Goal: Transaction & Acquisition: Purchase product/service

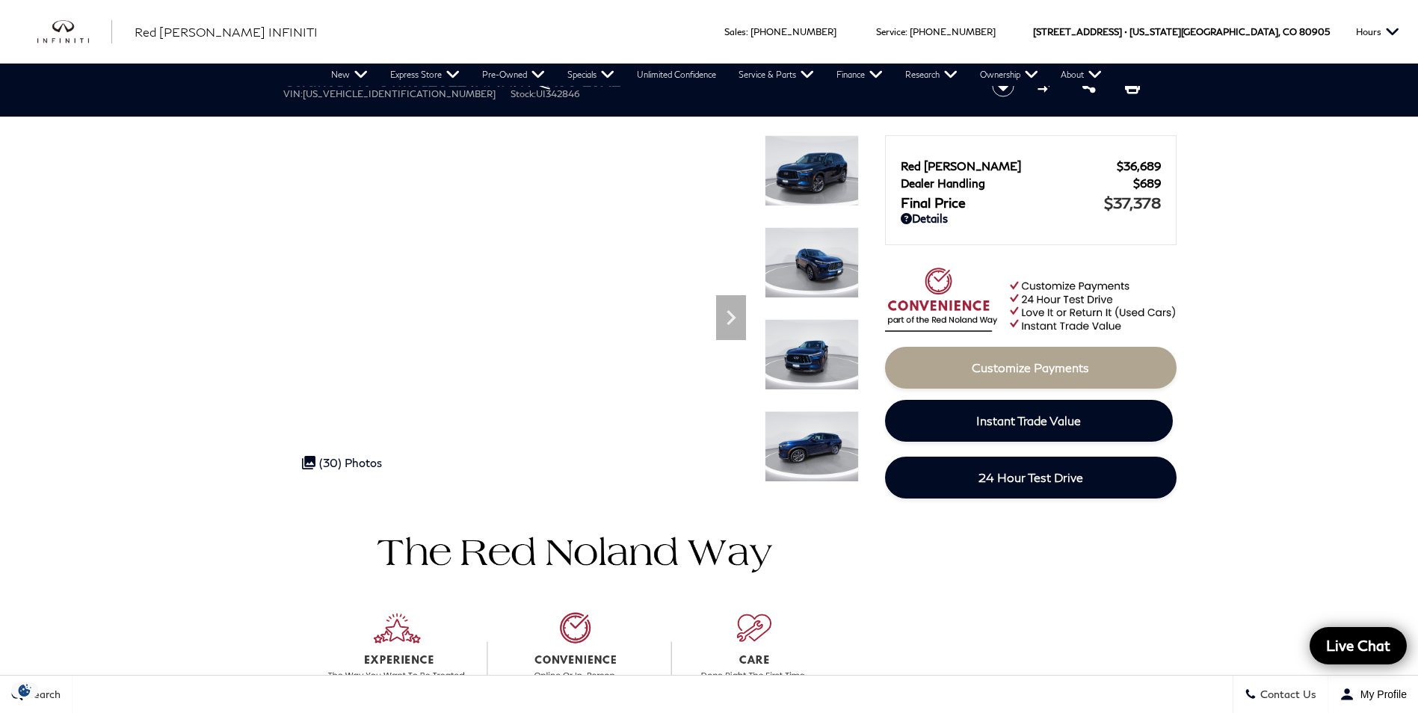
click at [807, 187] on img at bounding box center [812, 170] width 94 height 71
click at [736, 315] on icon "Next" at bounding box center [731, 318] width 30 height 30
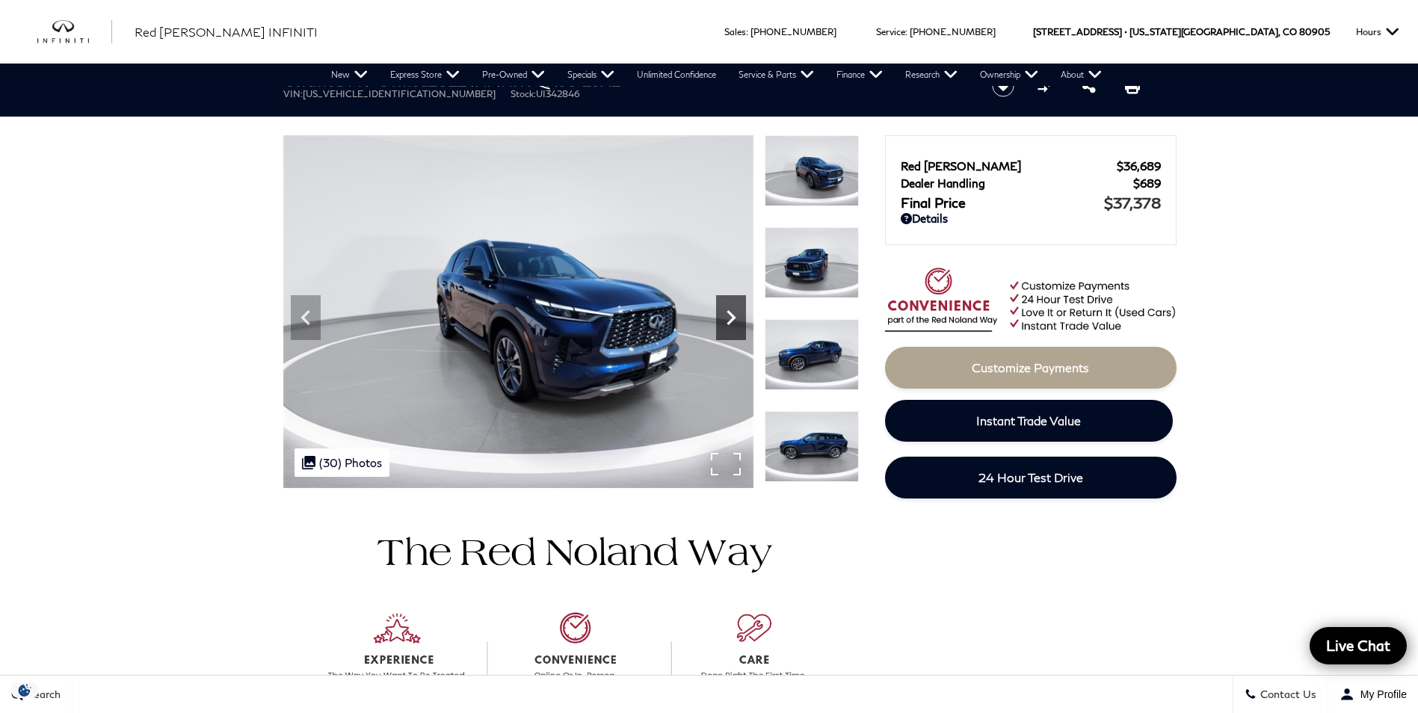
click at [736, 315] on icon "Next" at bounding box center [731, 318] width 30 height 30
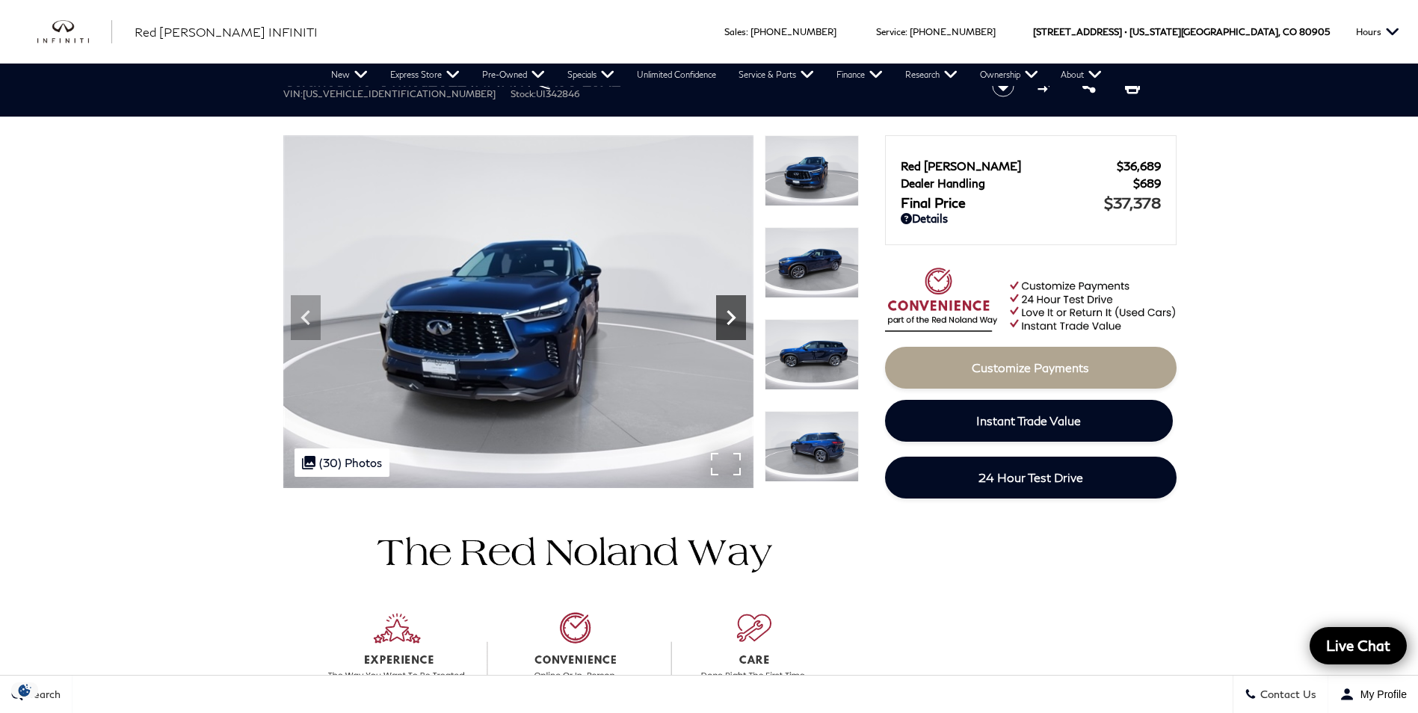
click at [736, 315] on icon "Next" at bounding box center [731, 318] width 30 height 30
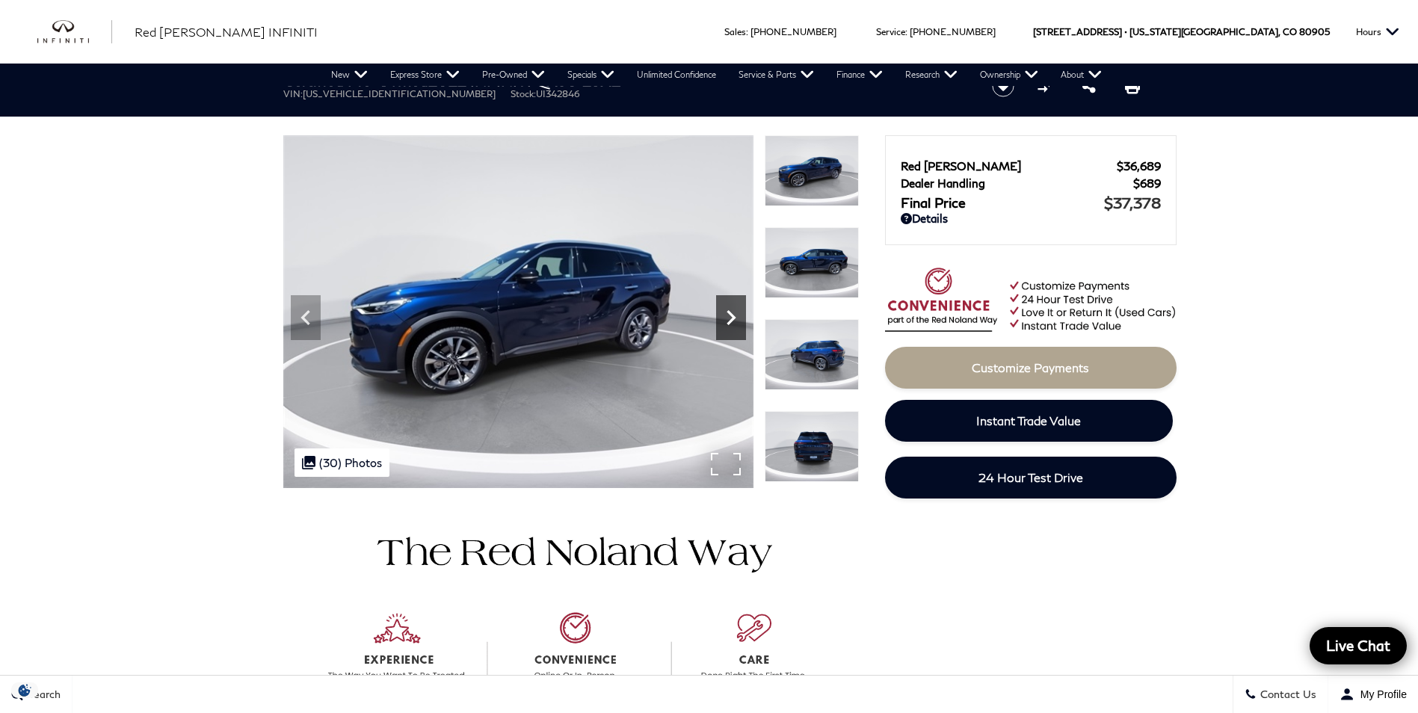
click at [736, 315] on icon "Next" at bounding box center [731, 318] width 30 height 30
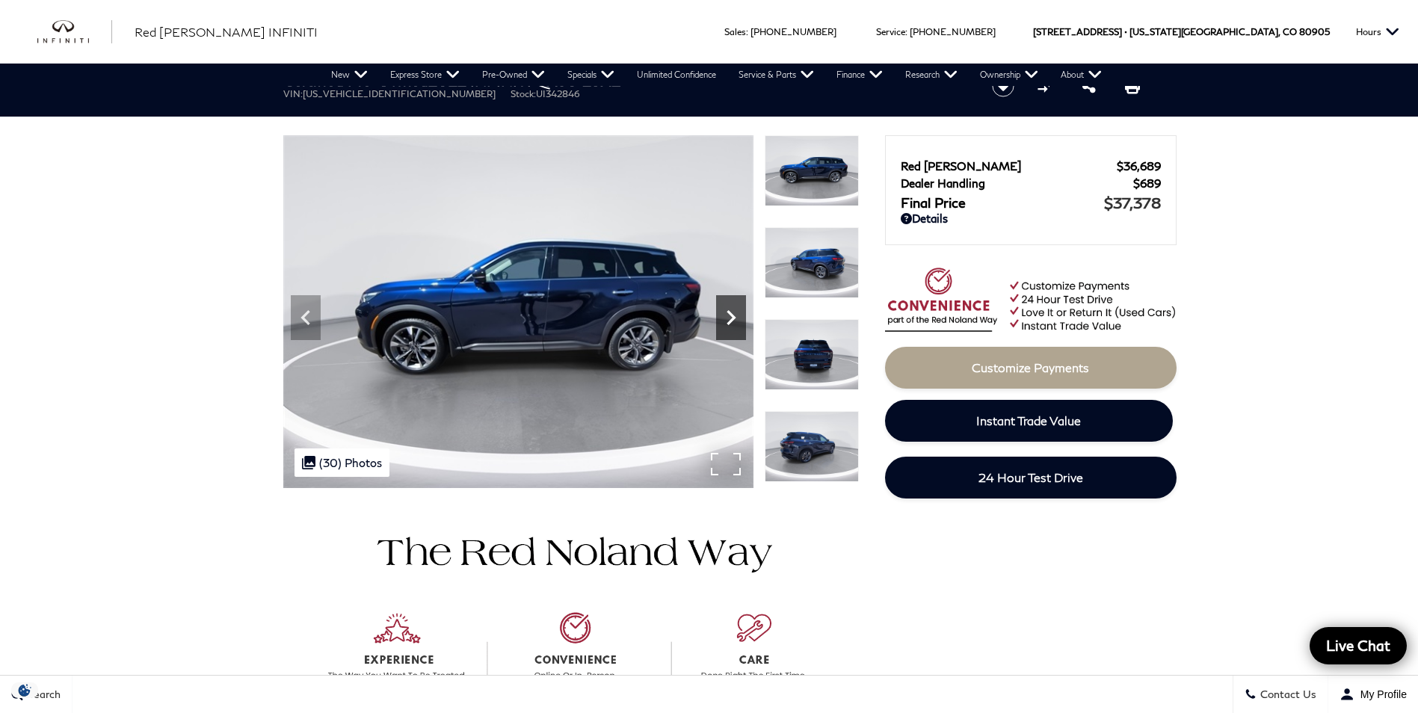
click at [736, 315] on icon "Next" at bounding box center [731, 318] width 30 height 30
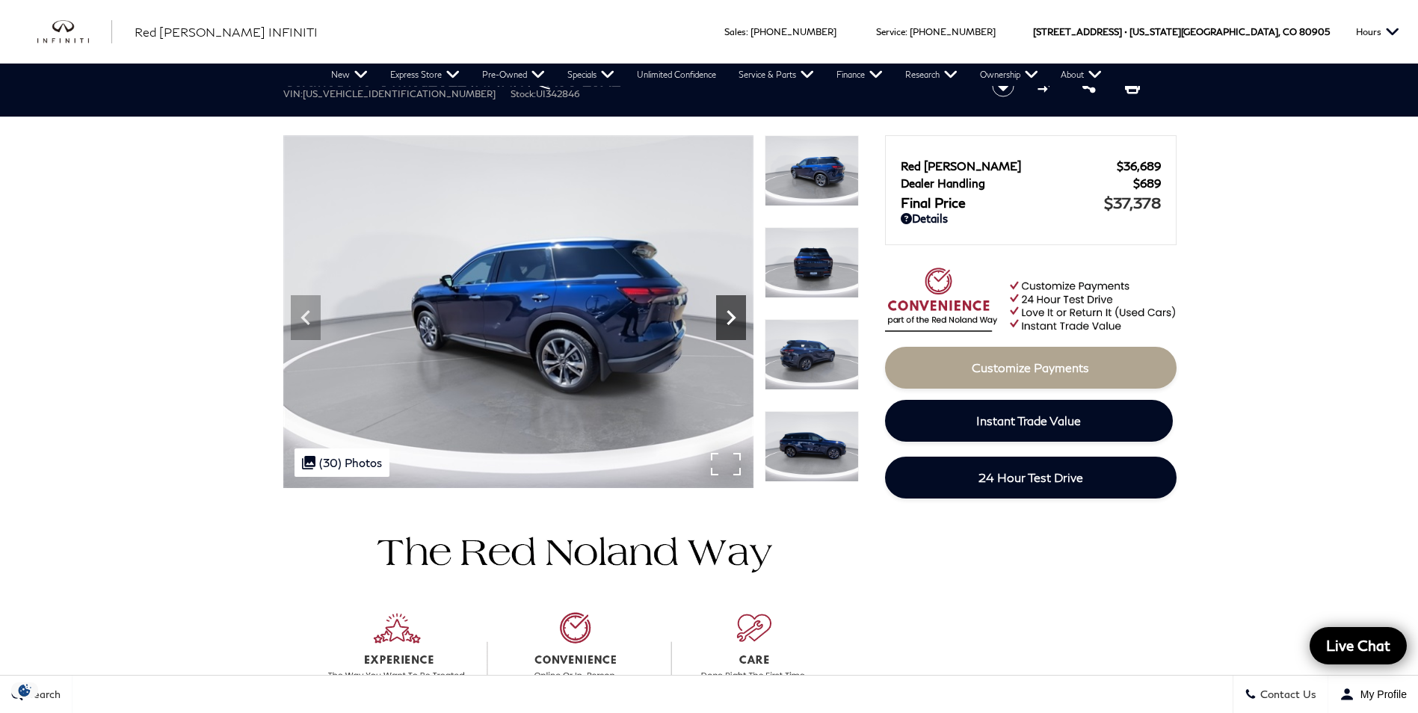
click at [736, 315] on icon "Next" at bounding box center [731, 318] width 30 height 30
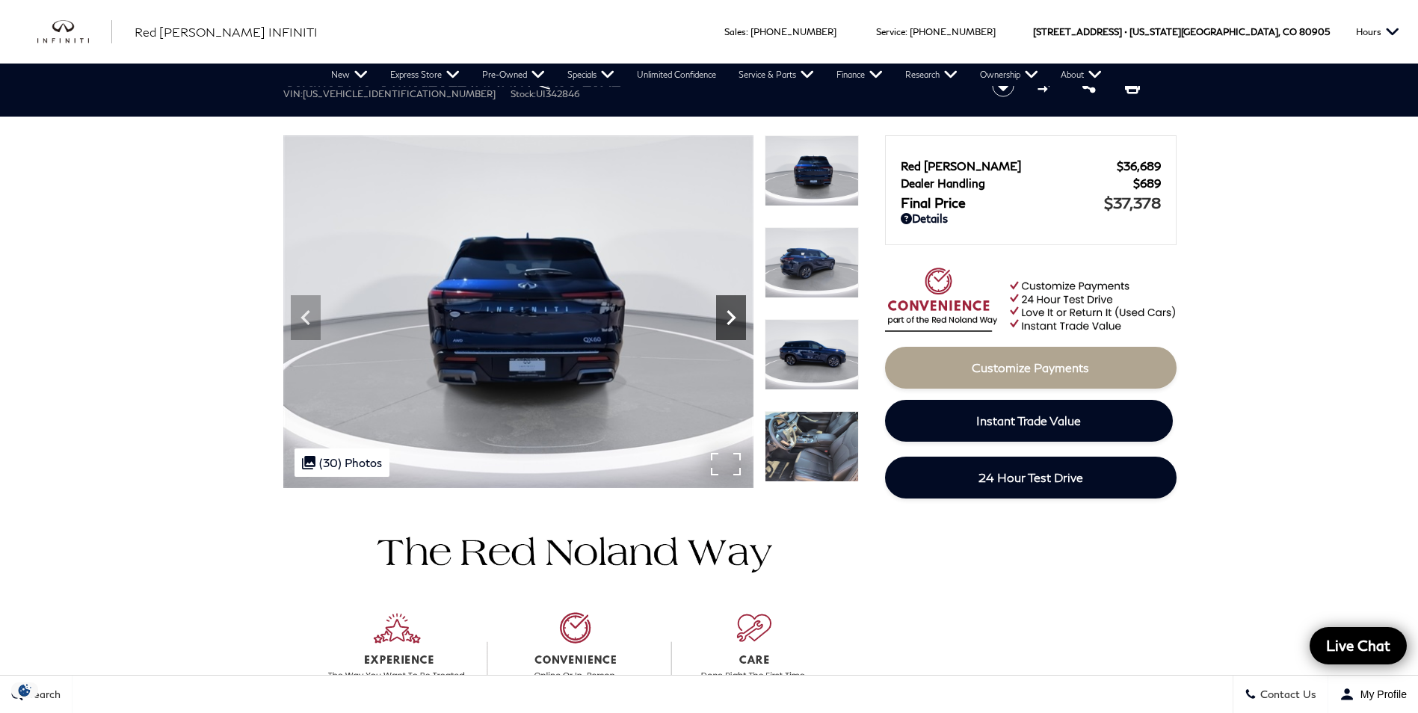
click at [736, 315] on icon "Next" at bounding box center [731, 318] width 30 height 30
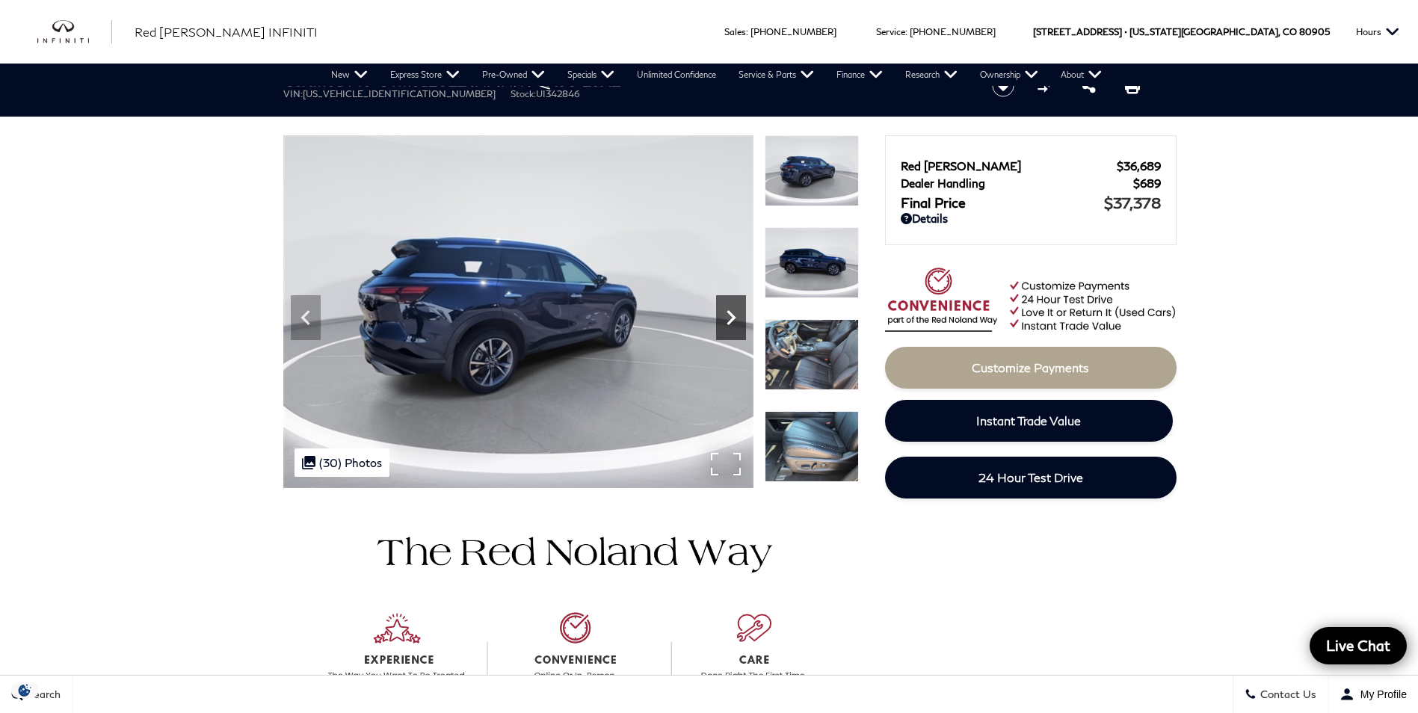
click at [736, 315] on icon "Next" at bounding box center [731, 318] width 30 height 30
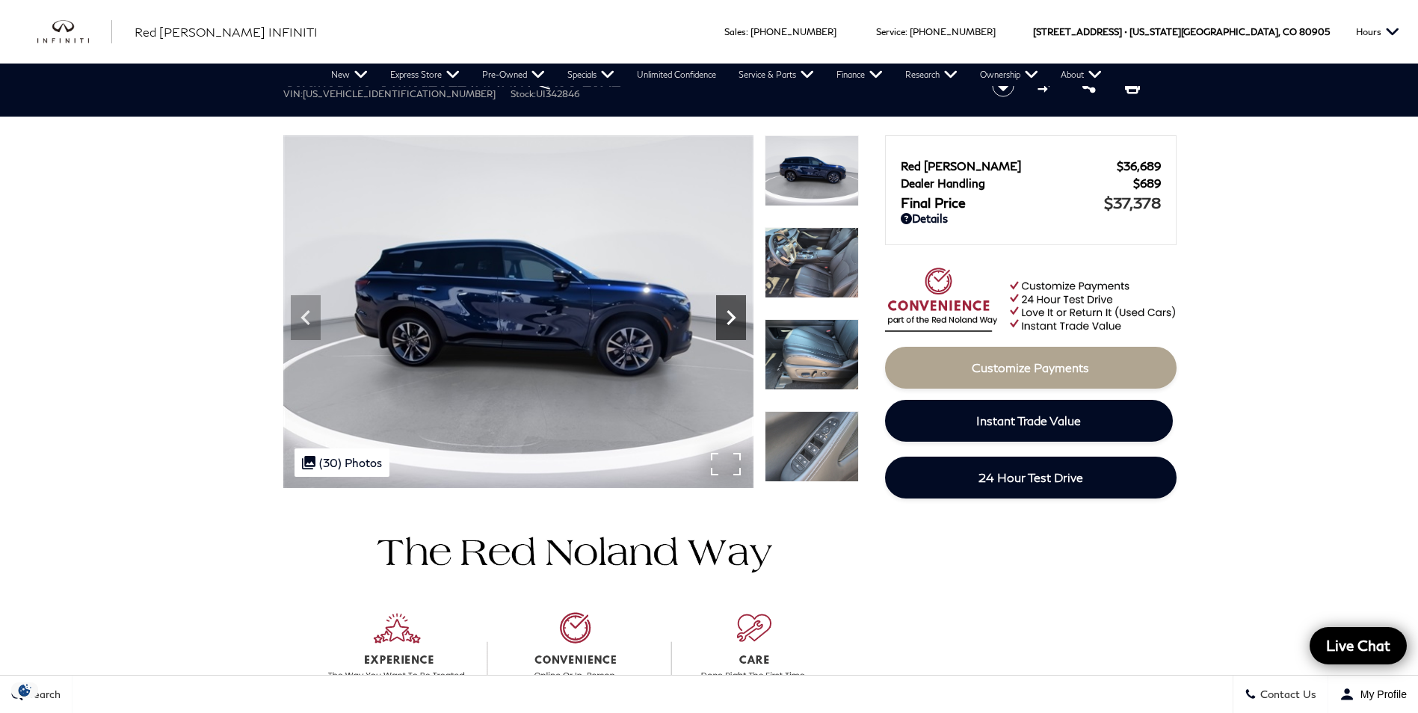
click at [736, 315] on icon "Next" at bounding box center [731, 318] width 30 height 30
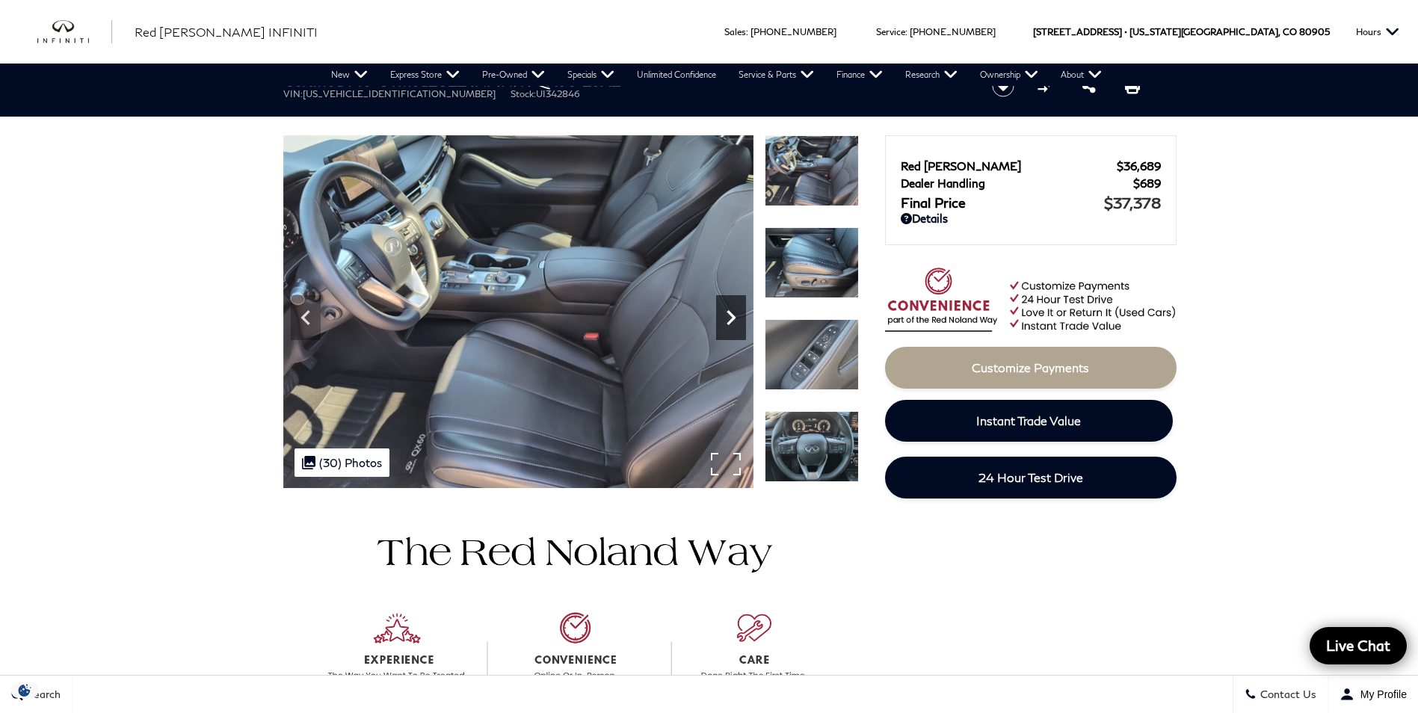
click at [736, 315] on icon "Next" at bounding box center [731, 318] width 30 height 30
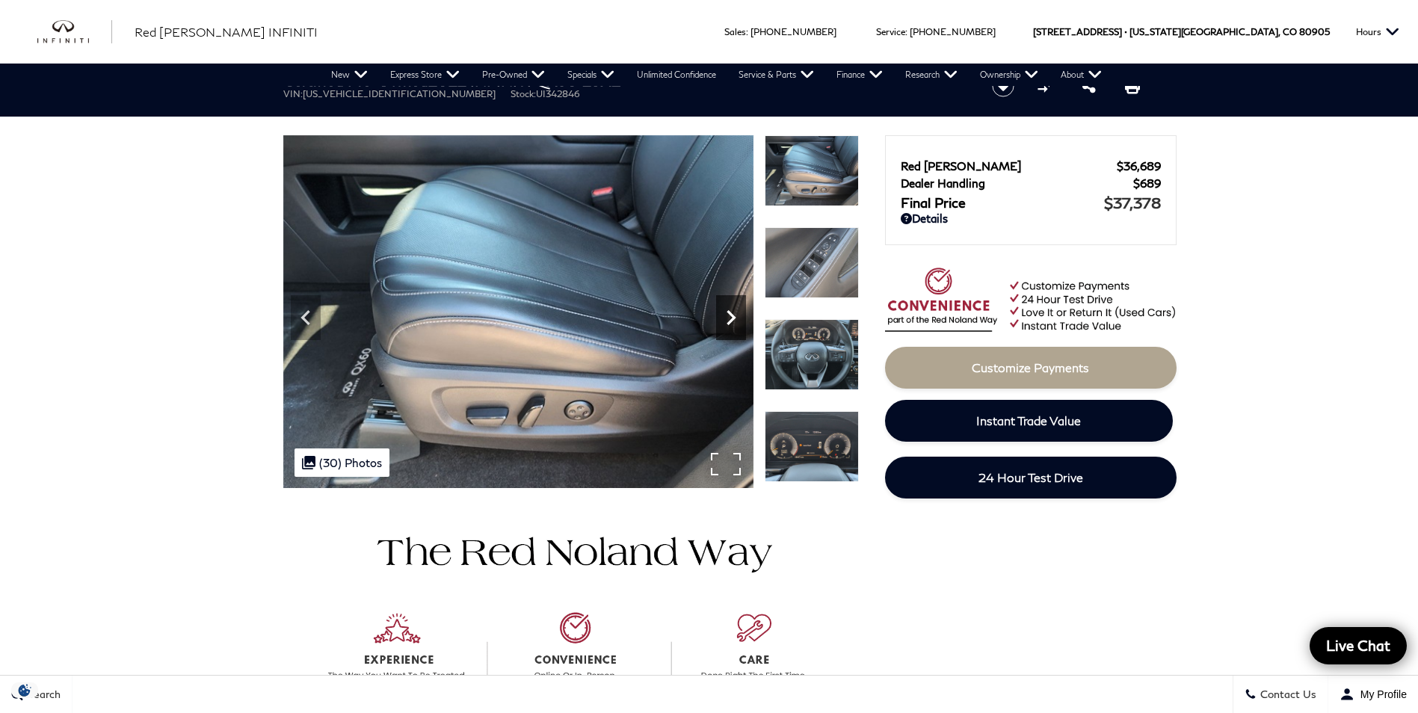
click at [736, 315] on icon "Next" at bounding box center [731, 318] width 30 height 30
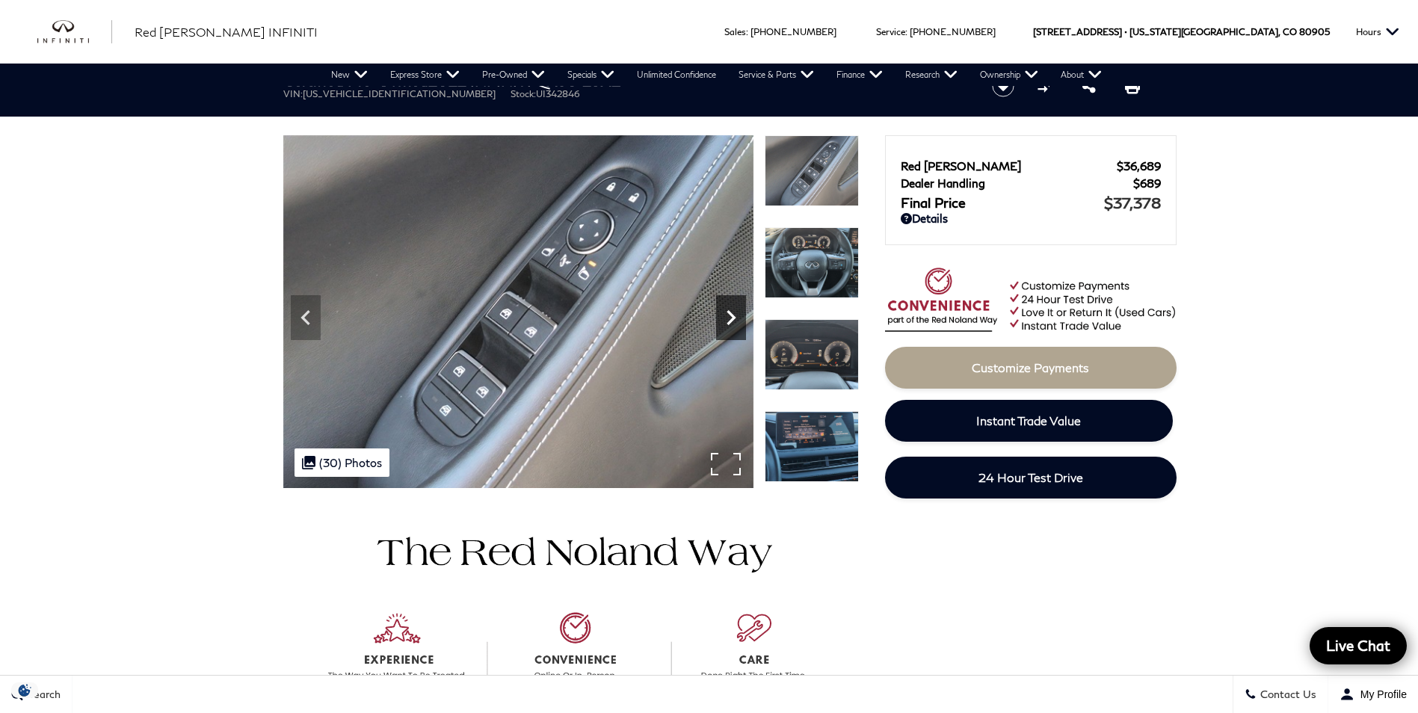
click at [735, 318] on icon "Next" at bounding box center [731, 318] width 30 height 30
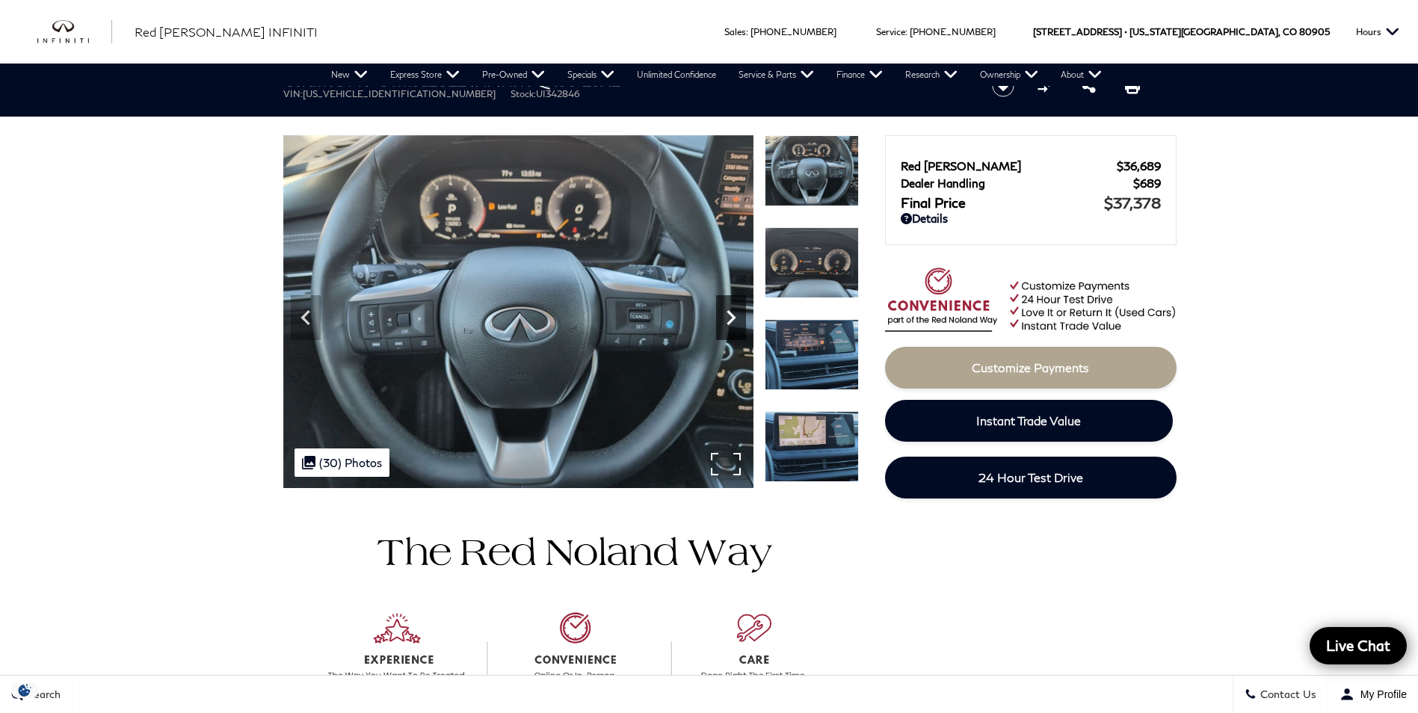
click at [735, 318] on icon "Next" at bounding box center [731, 317] width 9 height 15
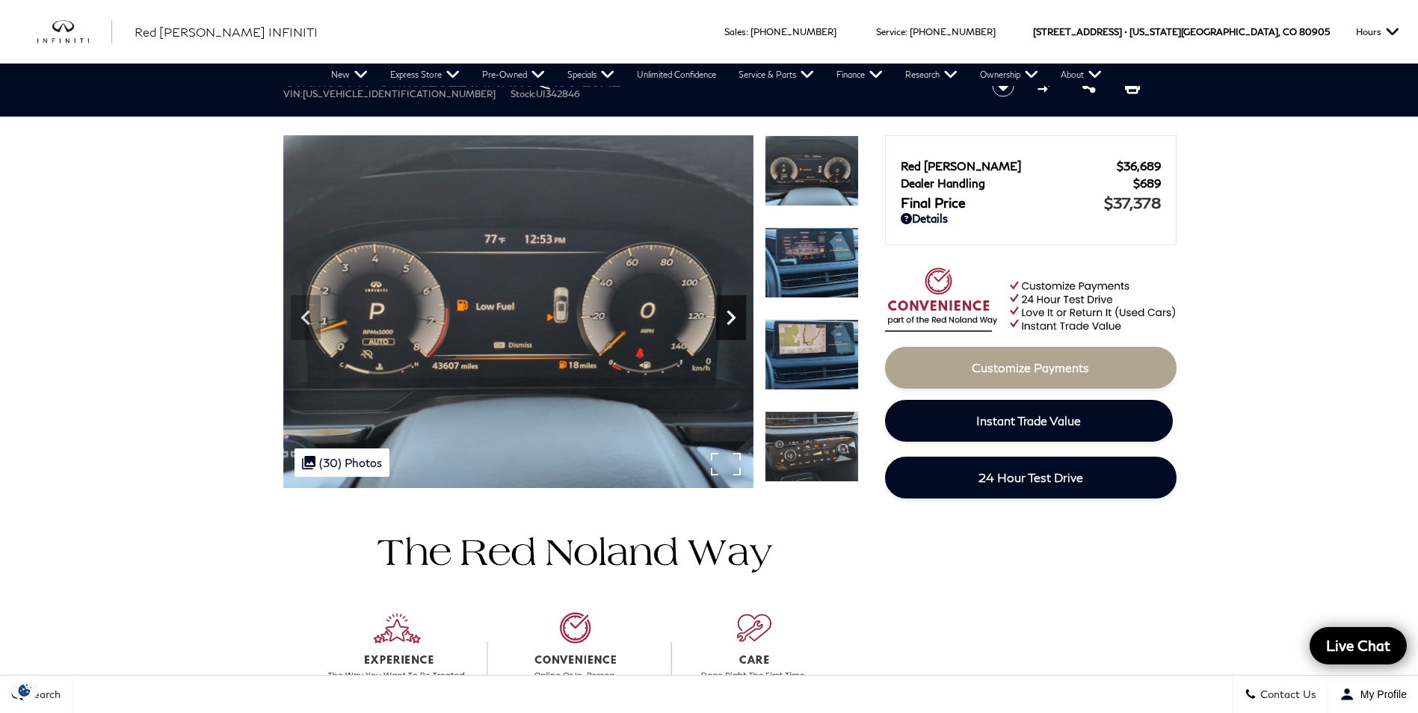
click at [735, 318] on icon "Next" at bounding box center [731, 317] width 9 height 15
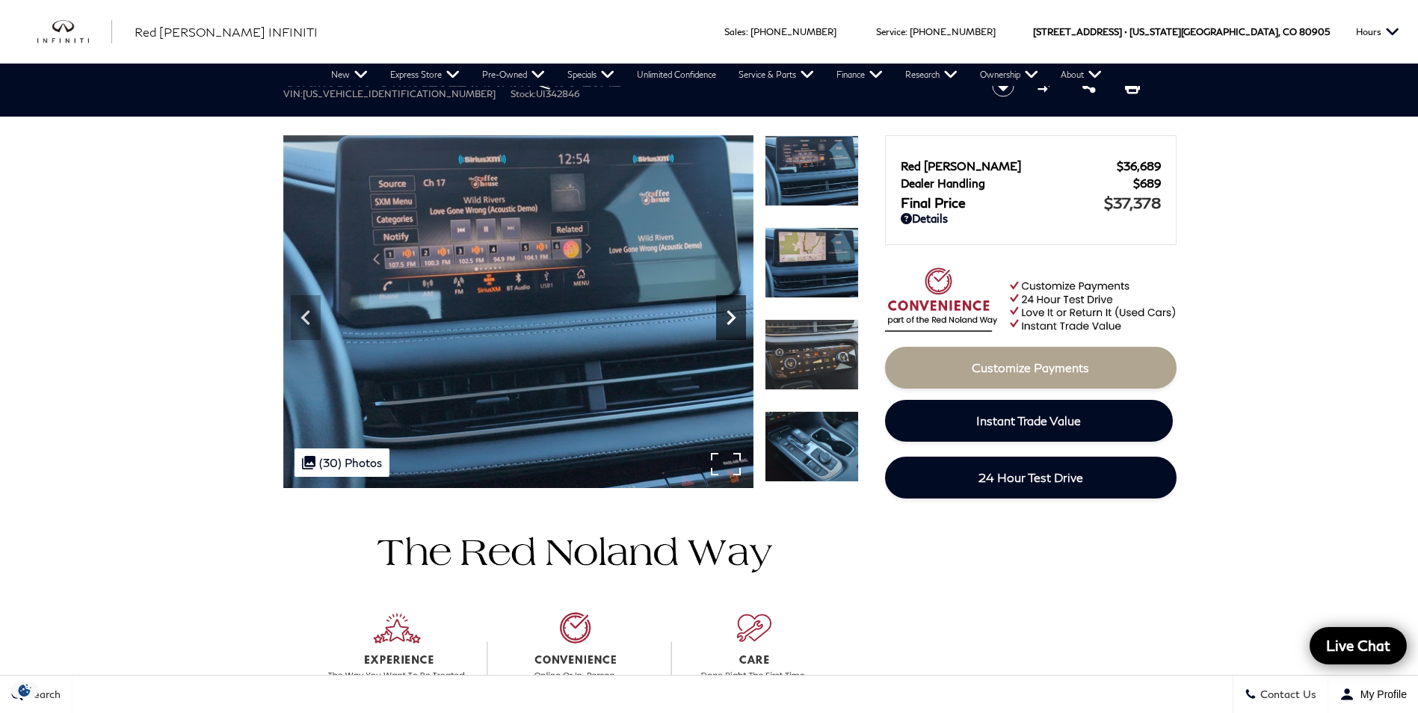
click at [735, 318] on icon "Next" at bounding box center [731, 317] width 9 height 15
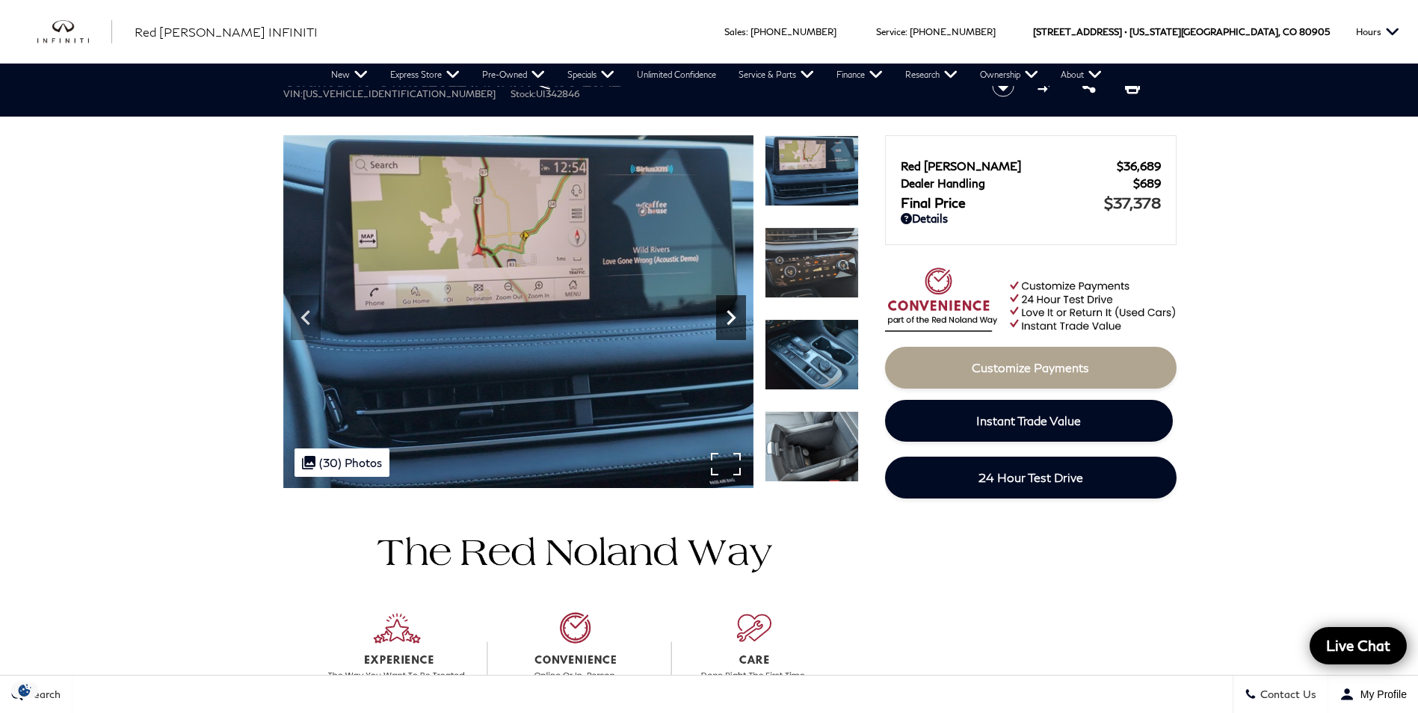
click at [735, 318] on icon "Next" at bounding box center [731, 317] width 9 height 15
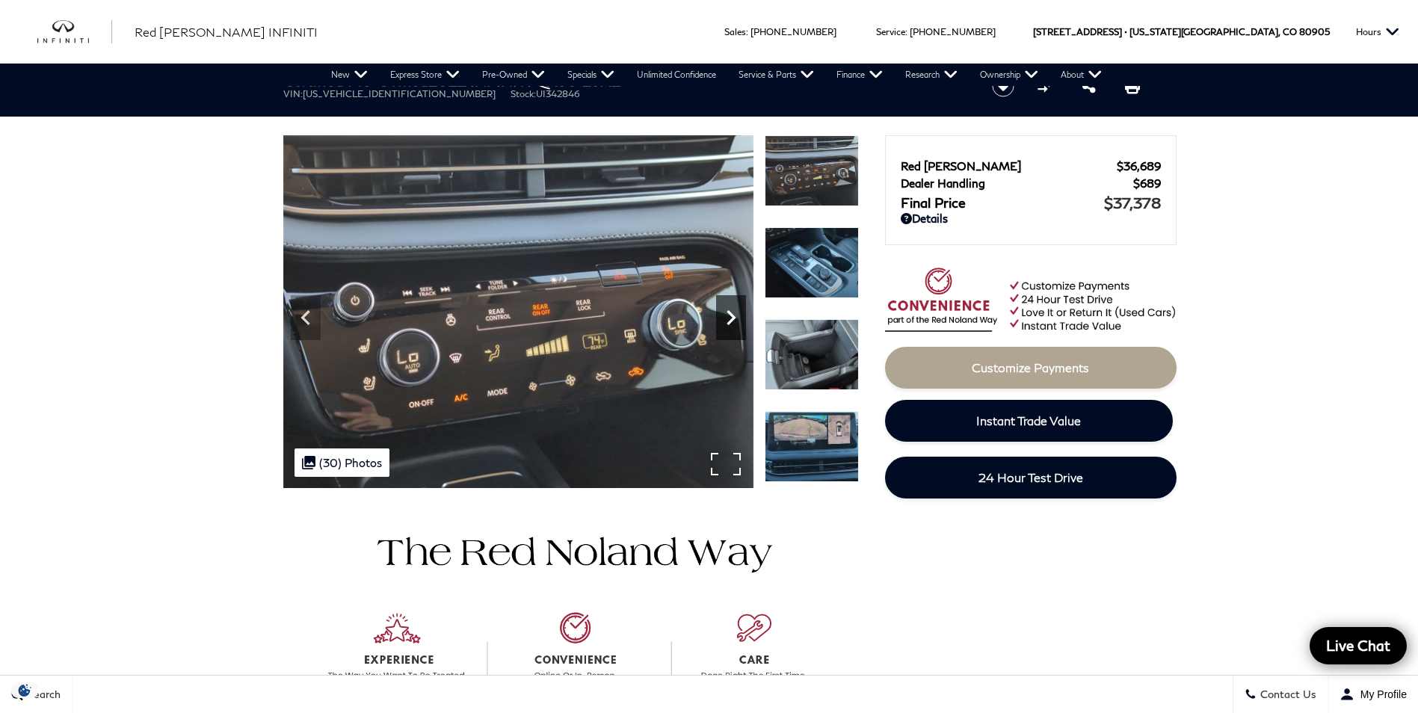
click at [735, 318] on icon "Next" at bounding box center [731, 317] width 9 height 15
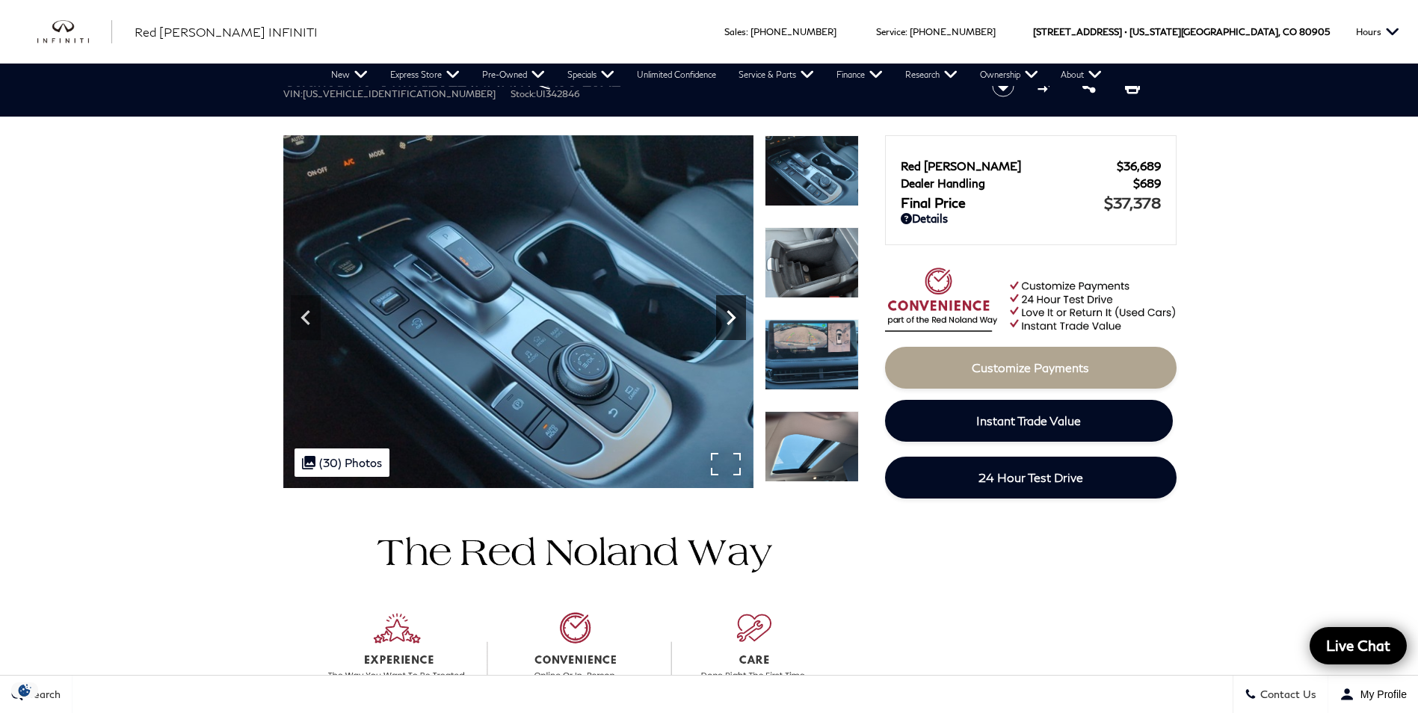
click at [735, 318] on icon "Next" at bounding box center [731, 317] width 9 height 15
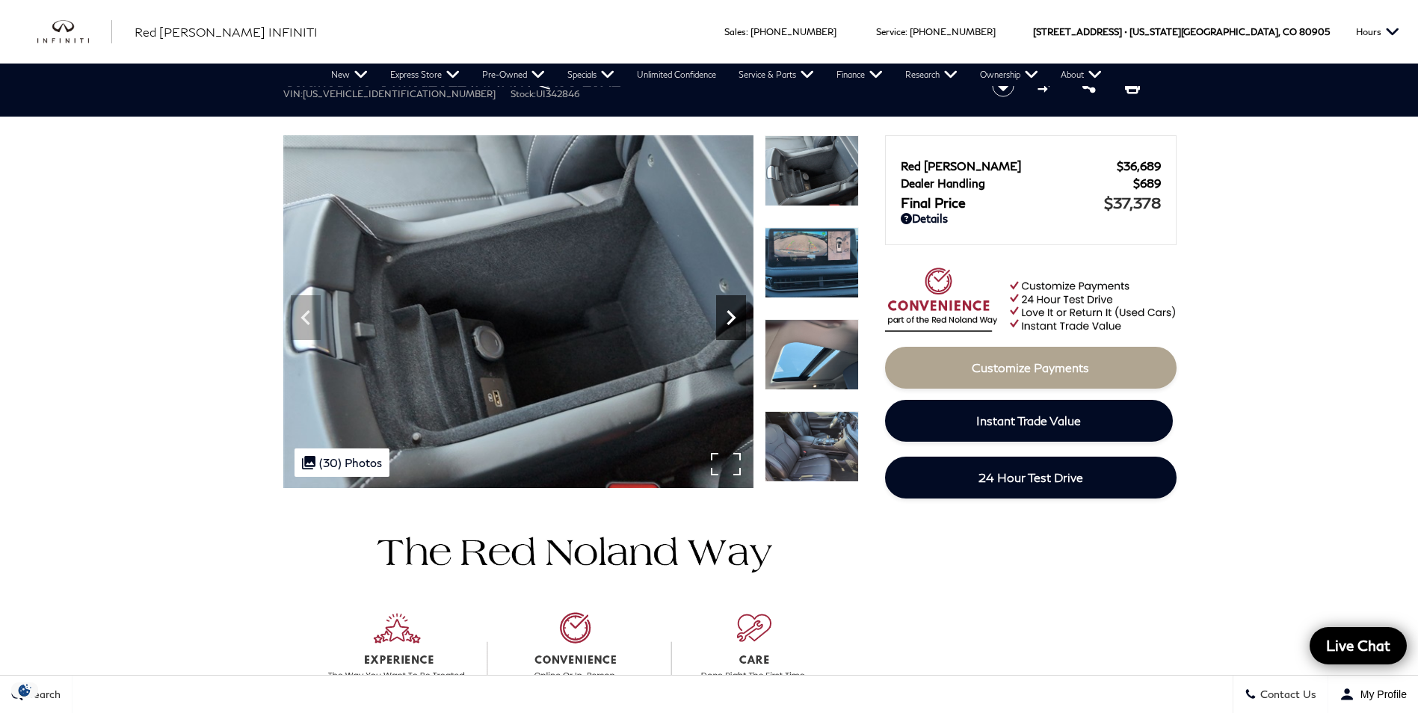
click at [735, 318] on icon "Next" at bounding box center [731, 317] width 9 height 15
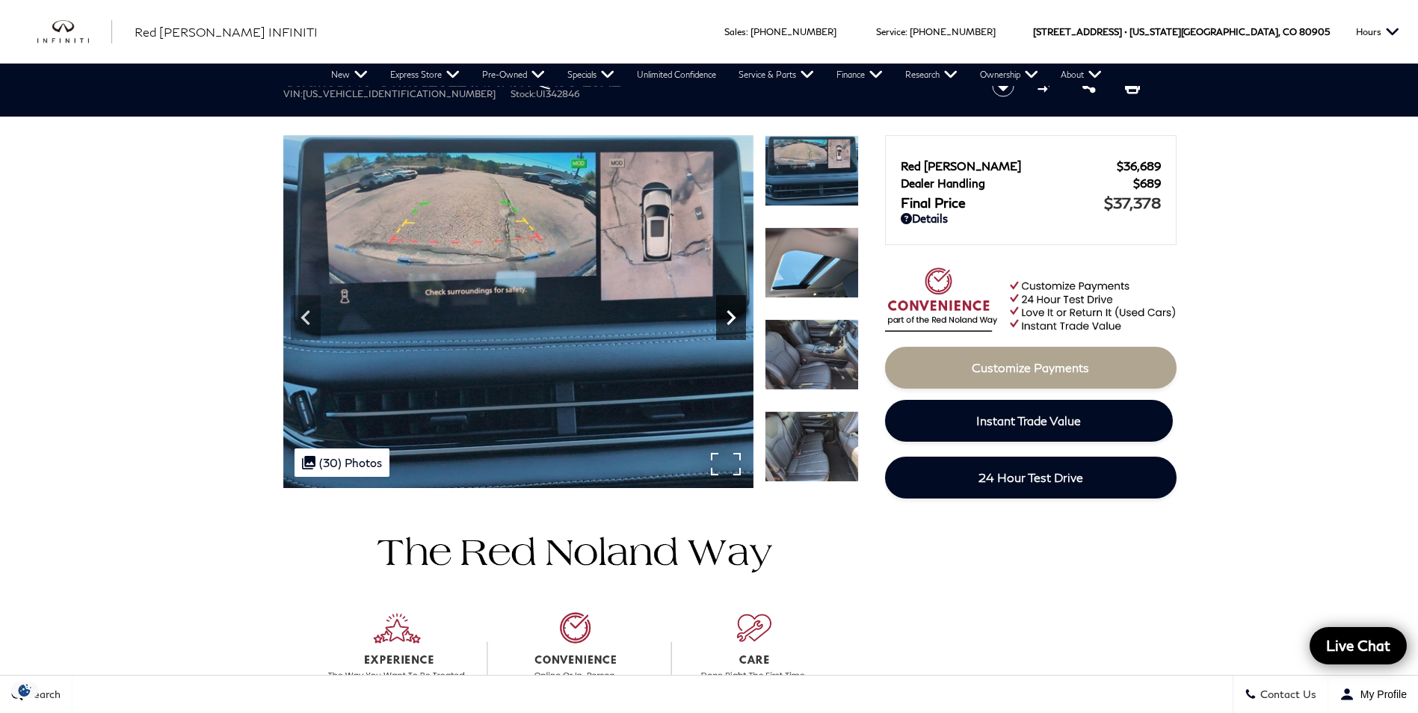
click at [735, 318] on icon "Next" at bounding box center [731, 317] width 9 height 15
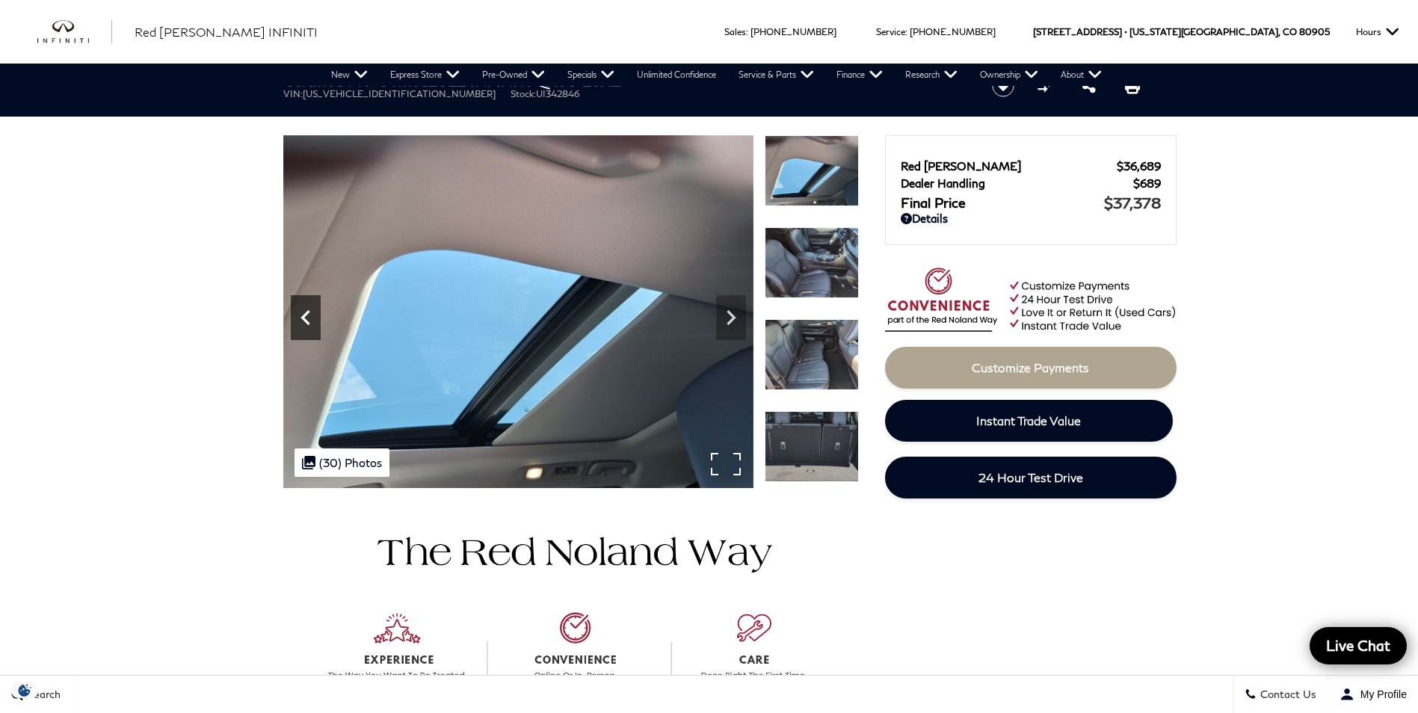
click at [309, 322] on icon "Previous" at bounding box center [306, 318] width 30 height 30
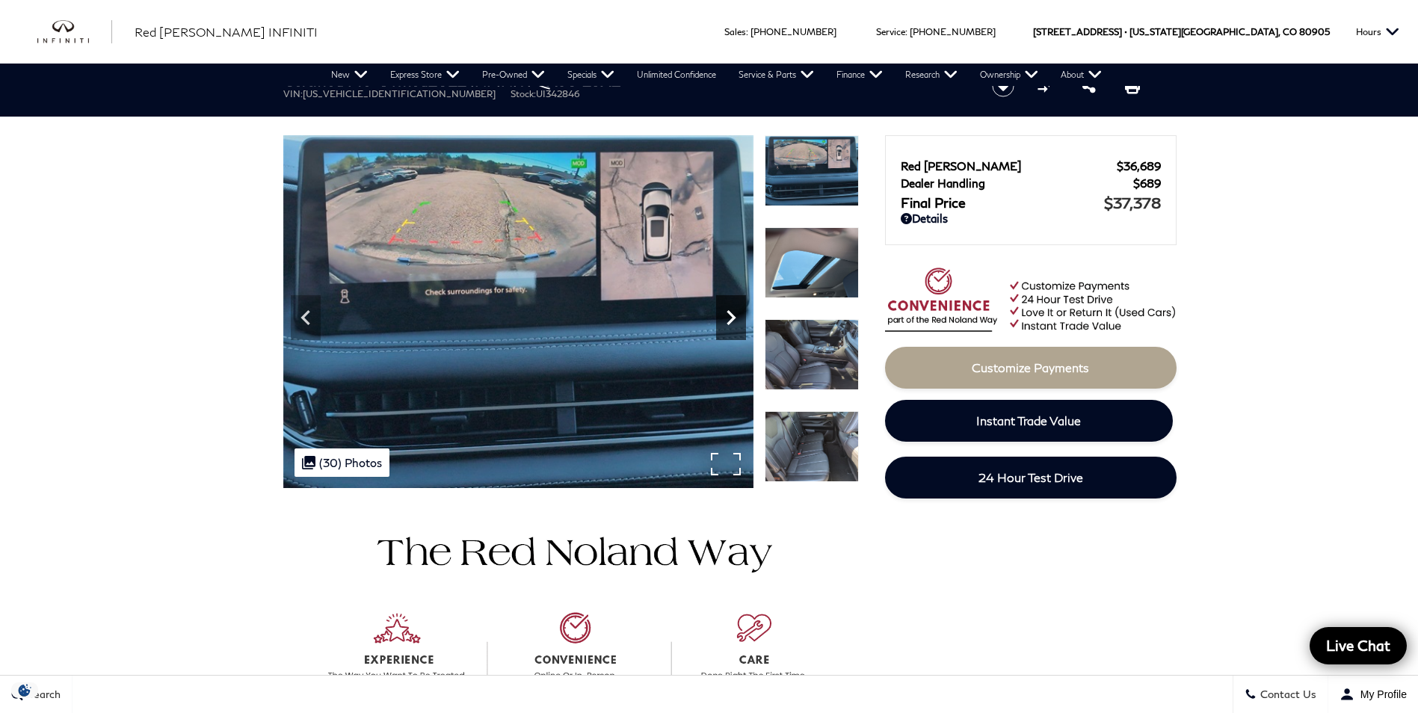
click at [736, 323] on icon "Next" at bounding box center [731, 318] width 30 height 30
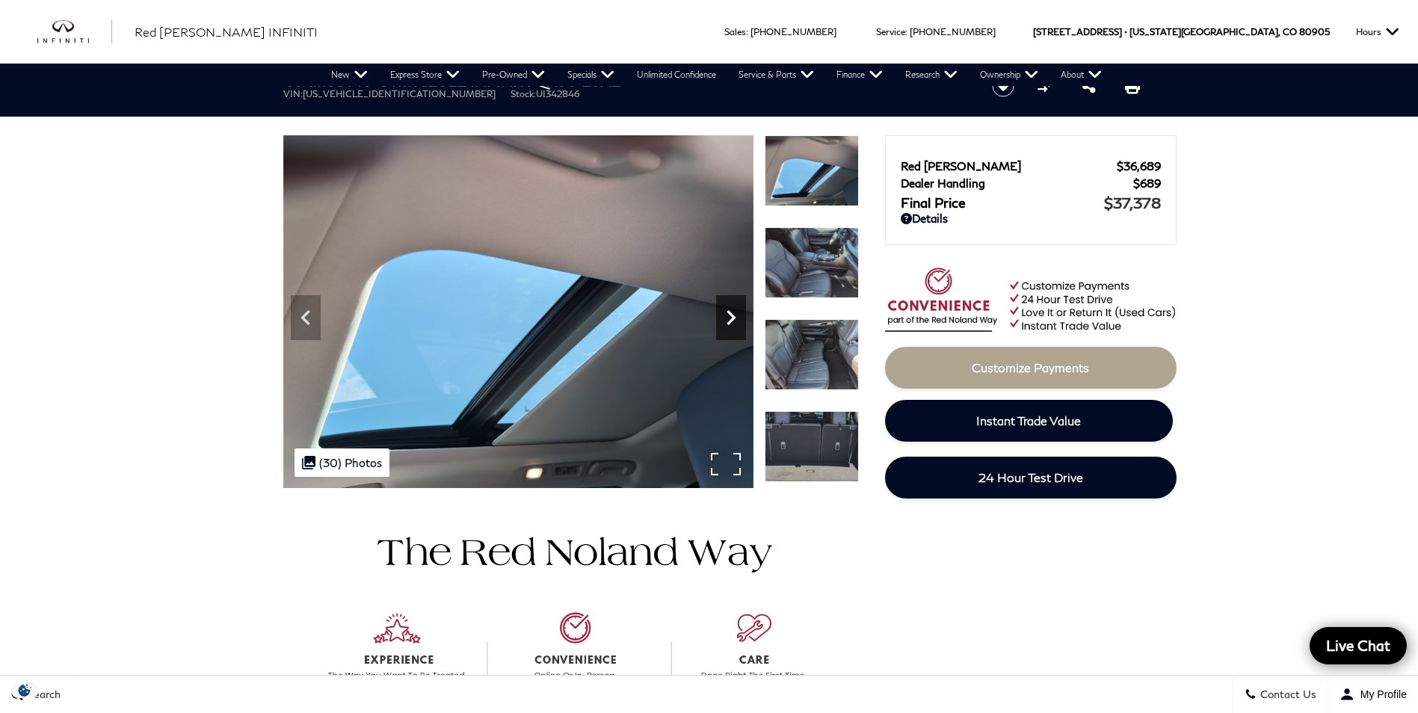
click at [736, 323] on icon "Next" at bounding box center [731, 318] width 30 height 30
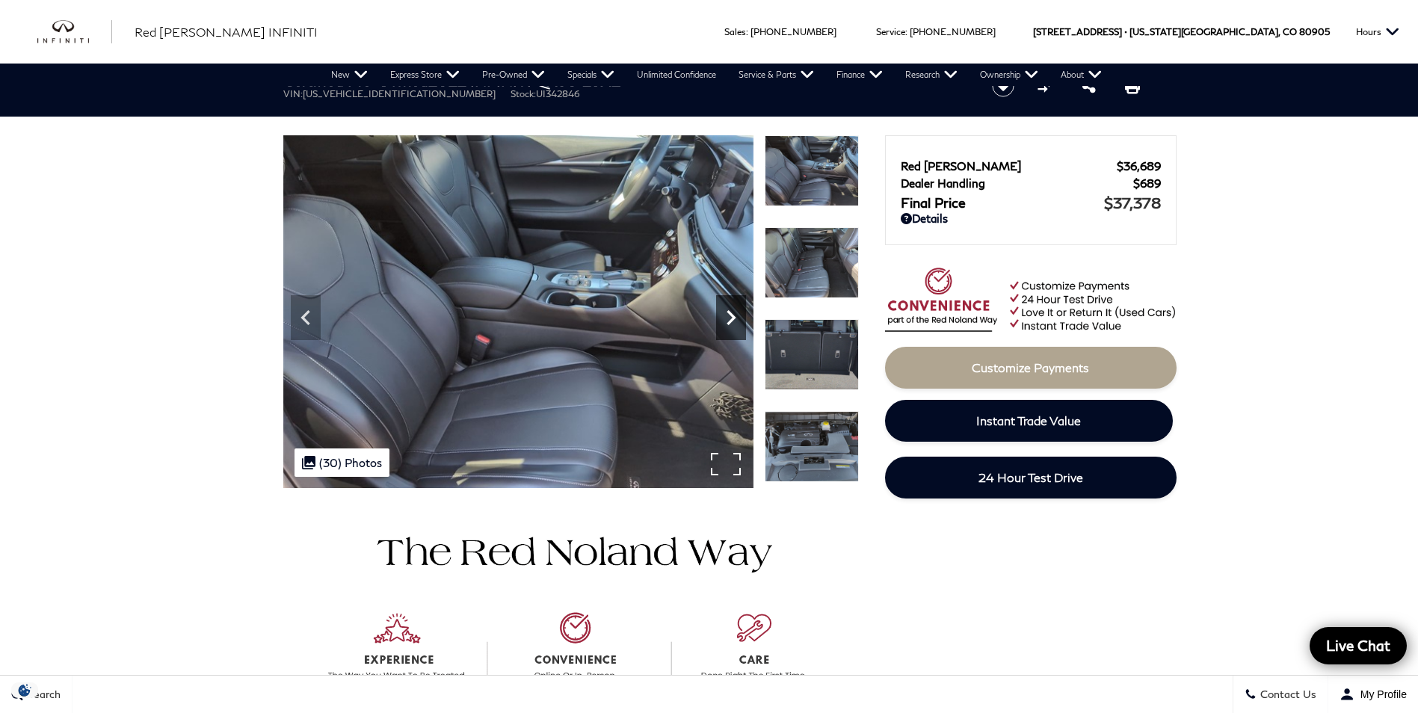
click at [736, 323] on icon "Next" at bounding box center [731, 318] width 30 height 30
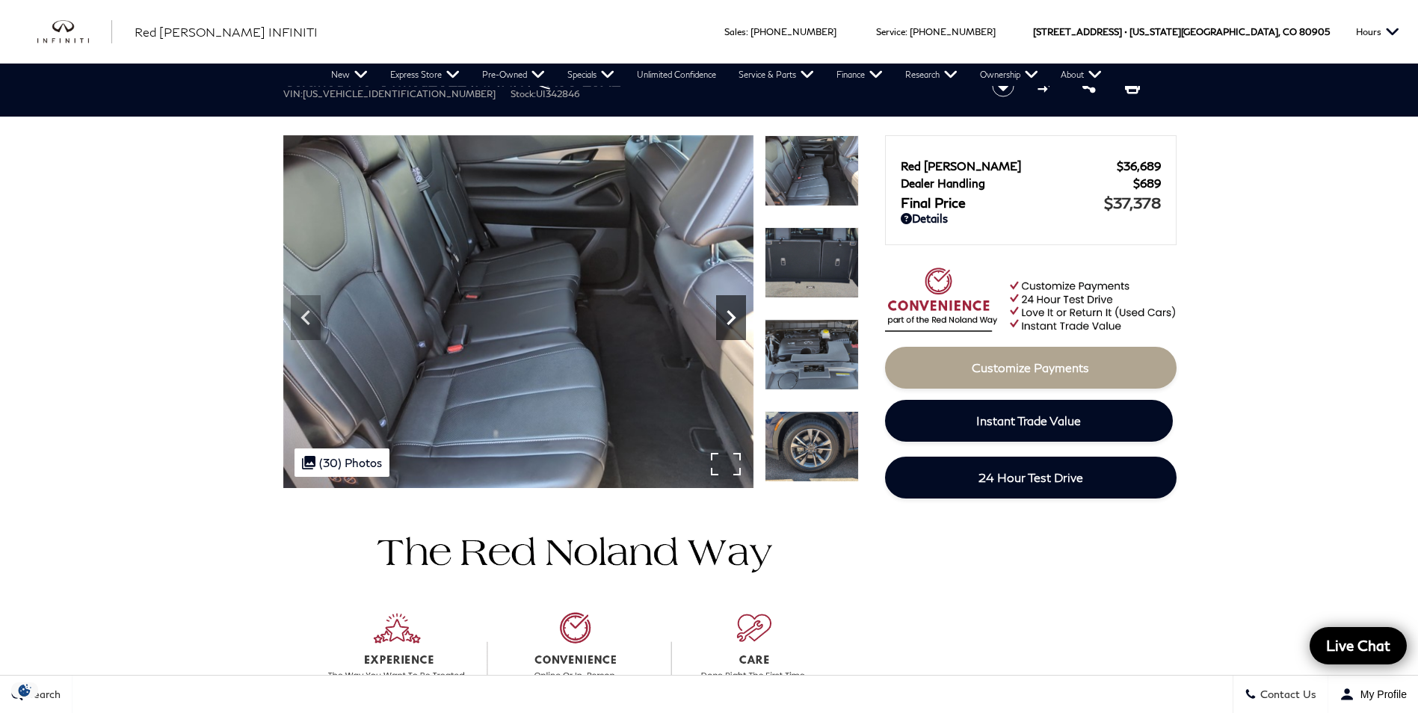
click at [736, 323] on icon "Next" at bounding box center [731, 318] width 30 height 30
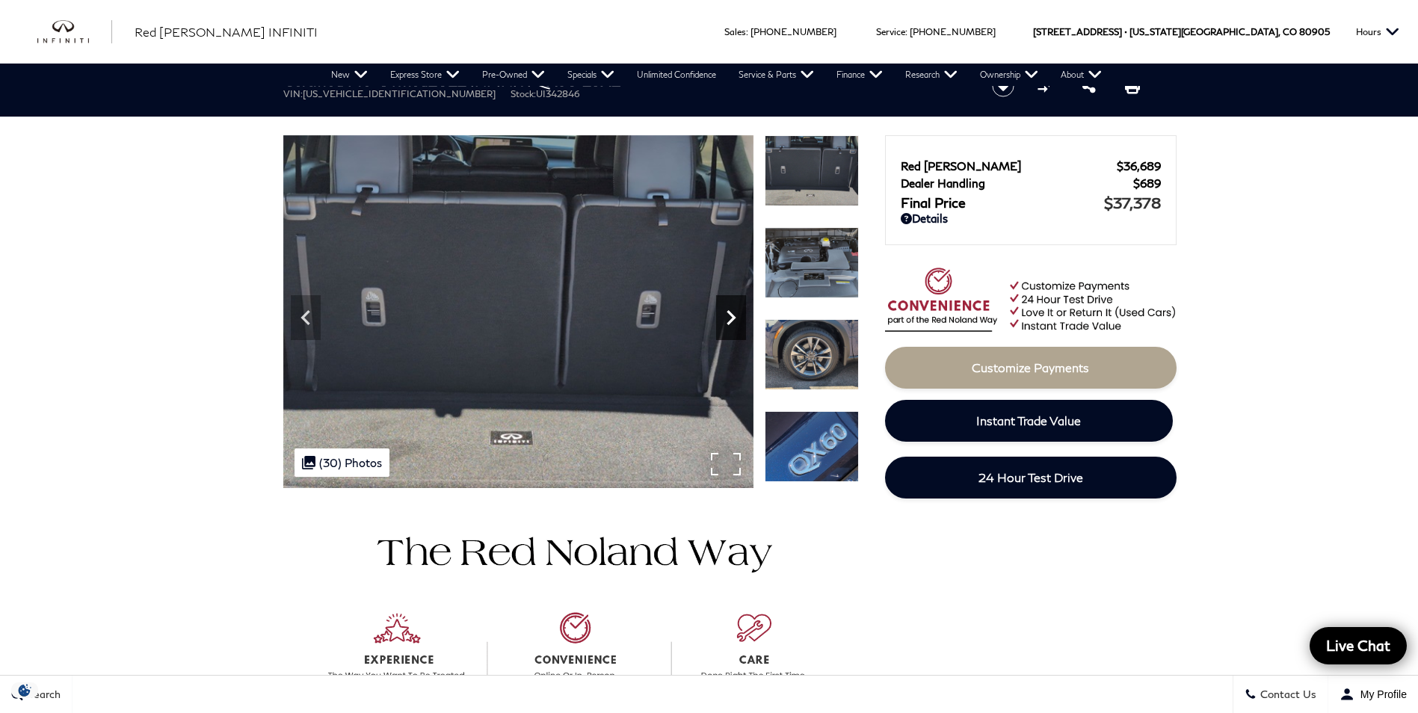
click at [736, 323] on icon "Next" at bounding box center [731, 318] width 30 height 30
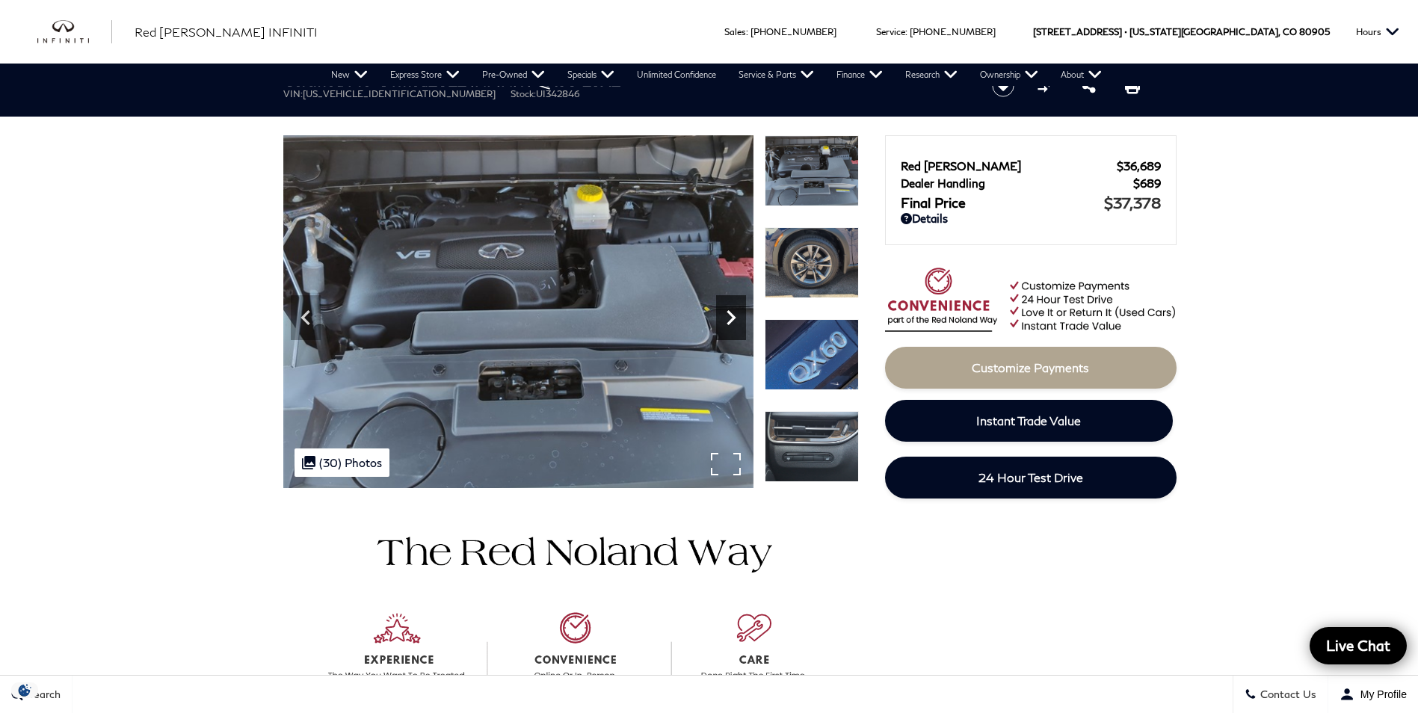
click at [736, 323] on icon "Next" at bounding box center [731, 318] width 30 height 30
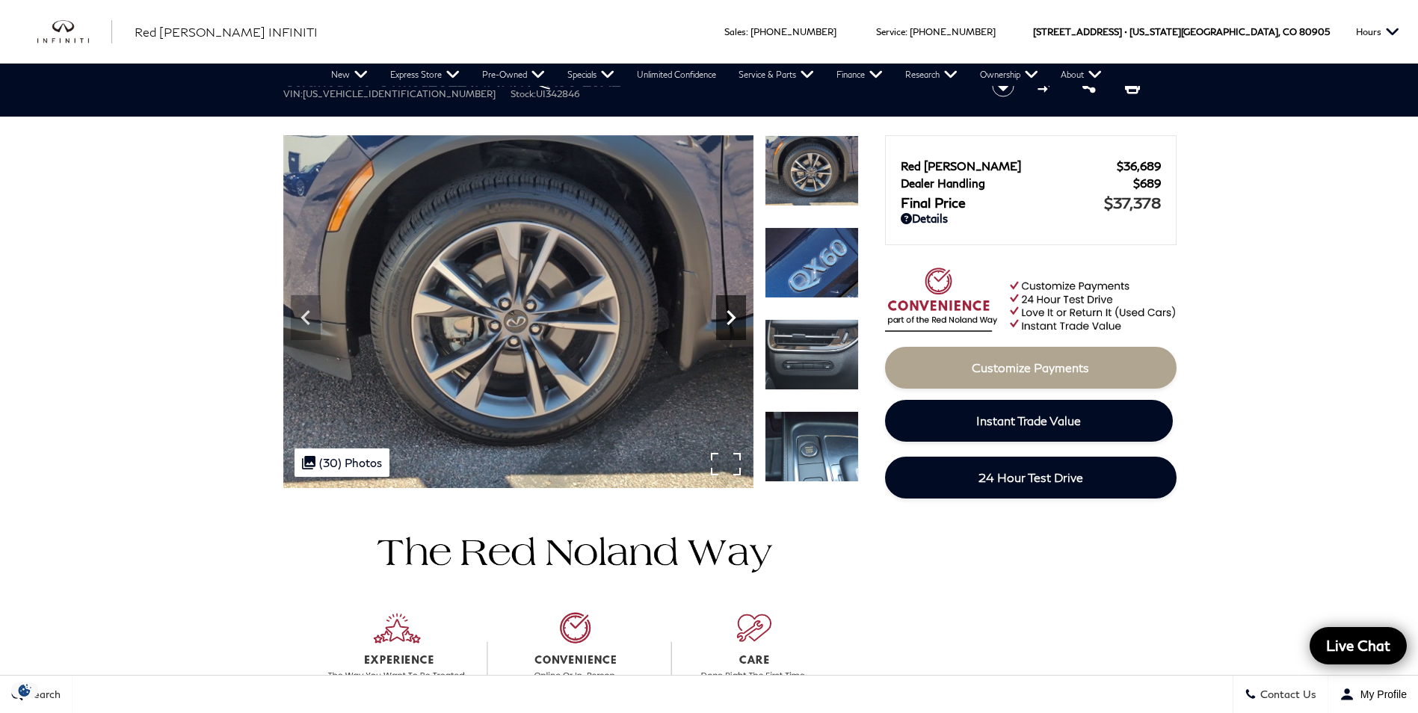
click at [736, 323] on icon "Next" at bounding box center [731, 318] width 30 height 30
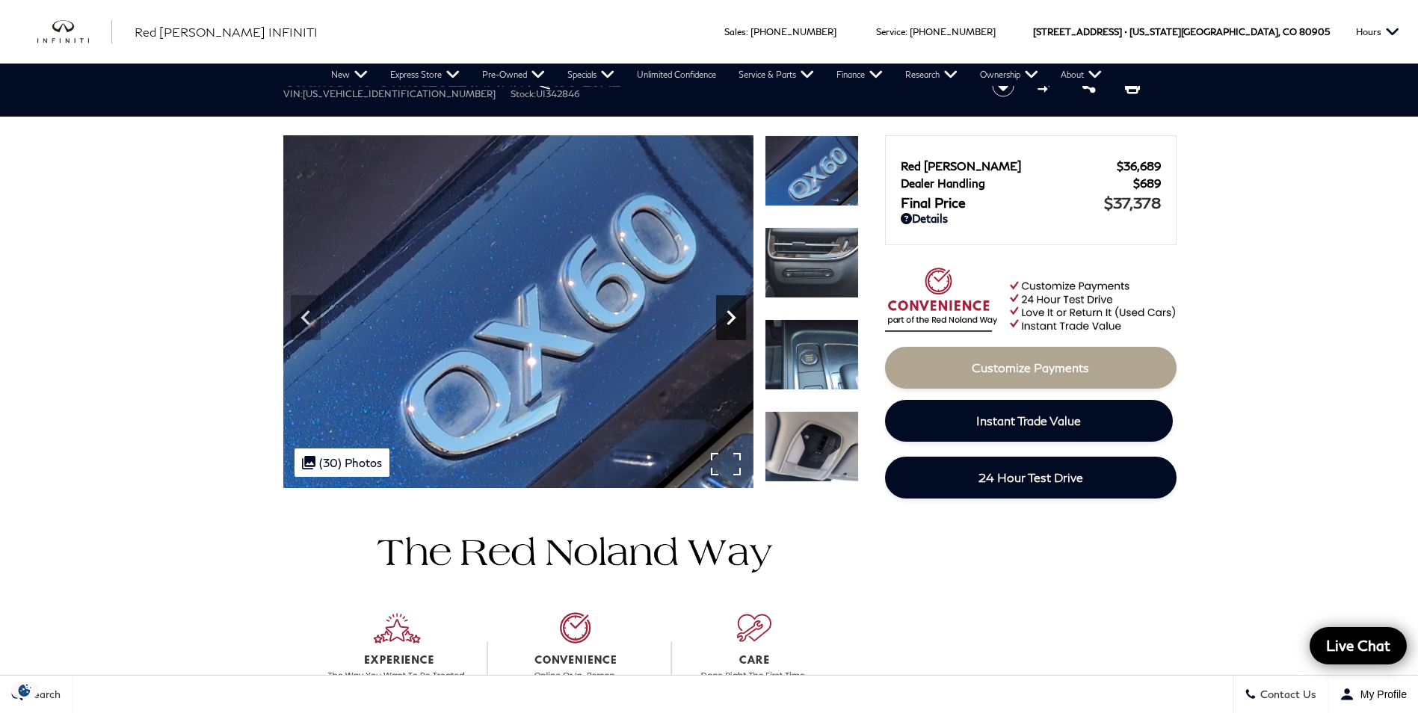
click at [736, 323] on icon "Next" at bounding box center [731, 318] width 30 height 30
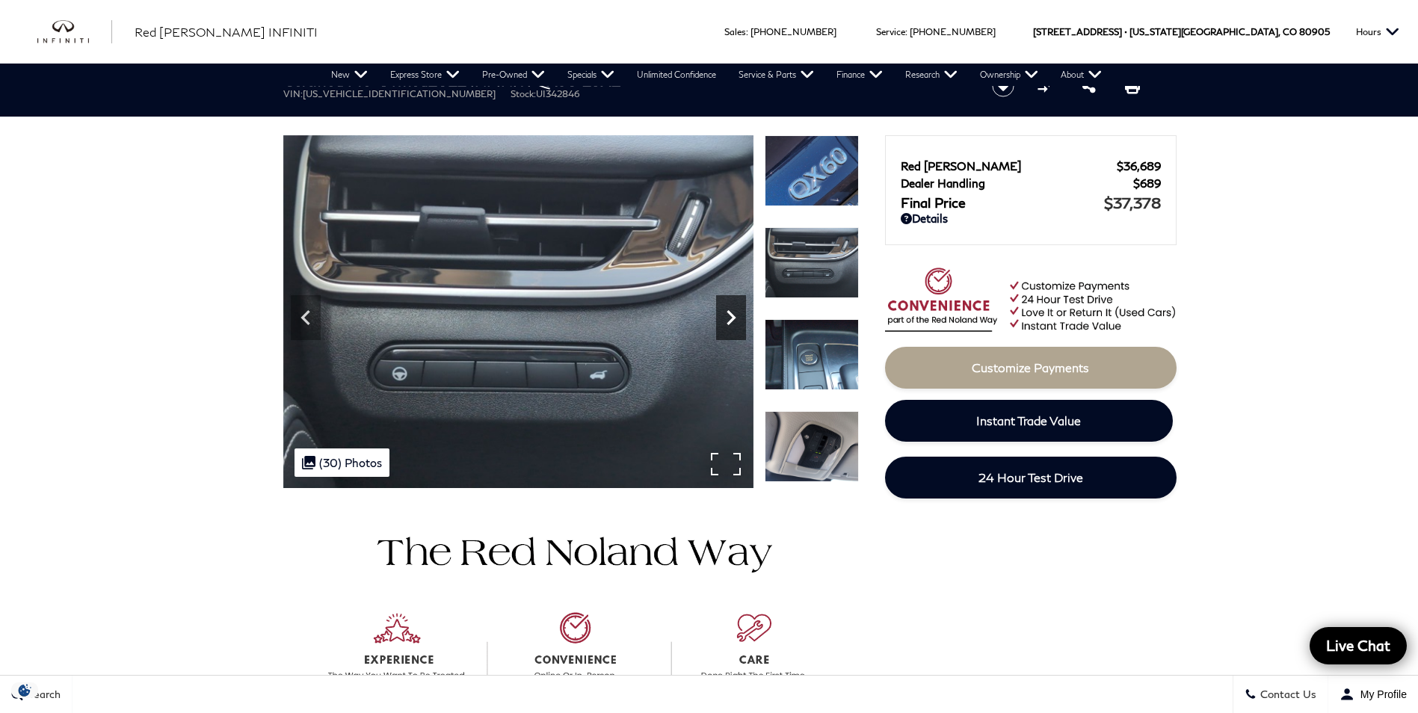
click at [736, 323] on icon "Next" at bounding box center [731, 318] width 30 height 30
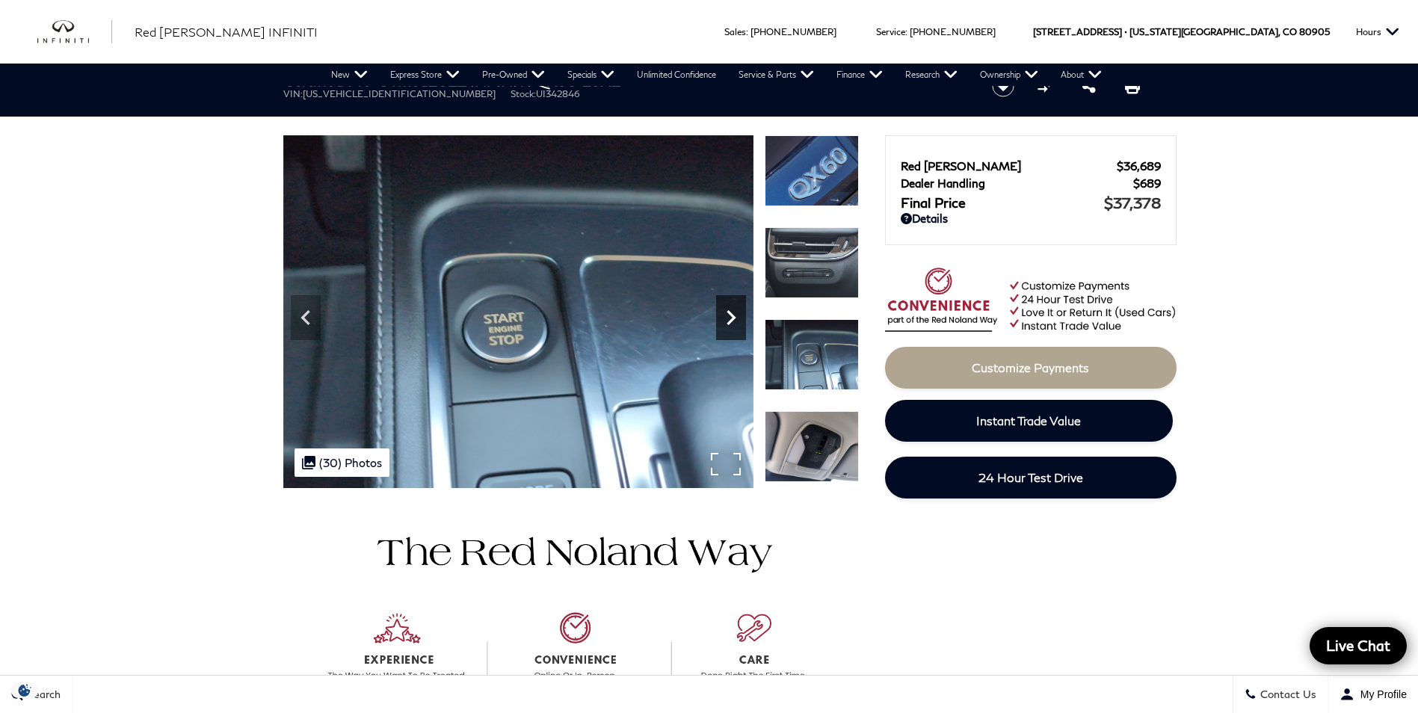
click at [736, 323] on icon "Next" at bounding box center [731, 318] width 30 height 30
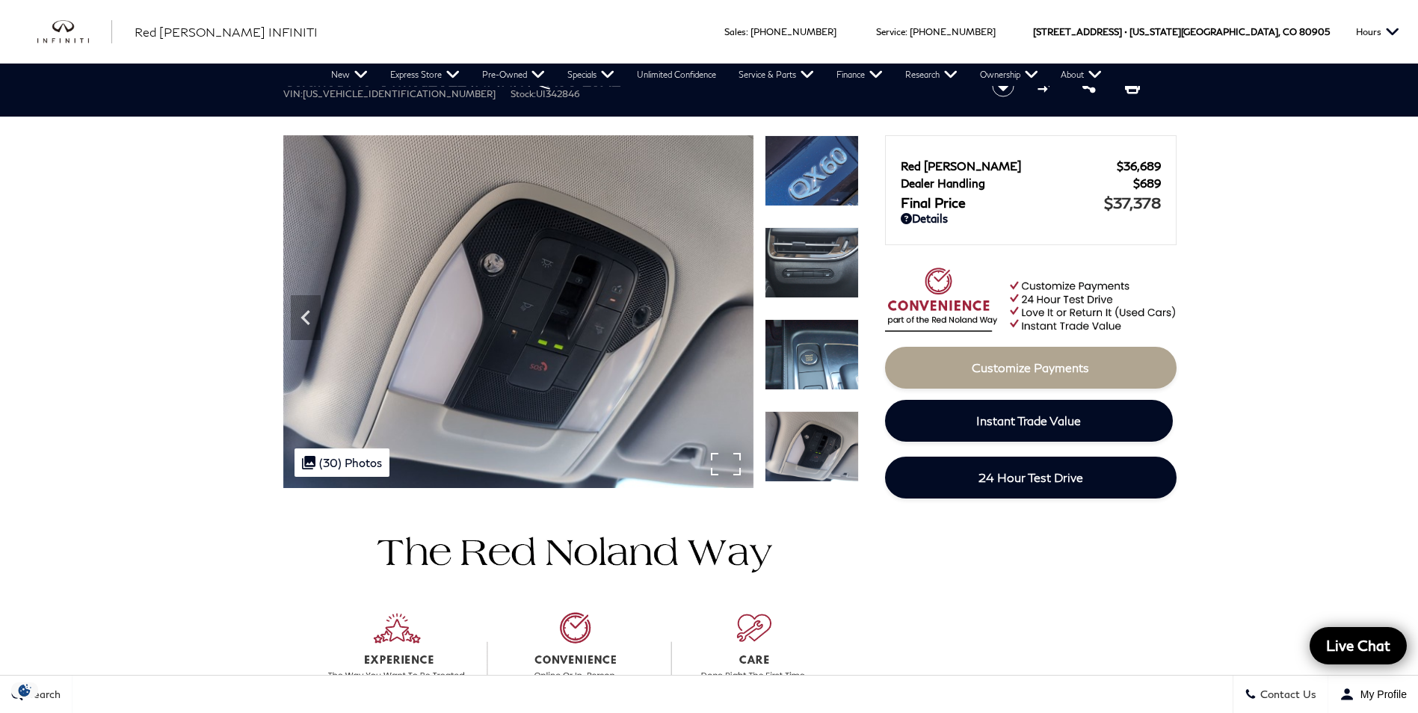
click at [736, 323] on img at bounding box center [518, 312] width 470 height 354
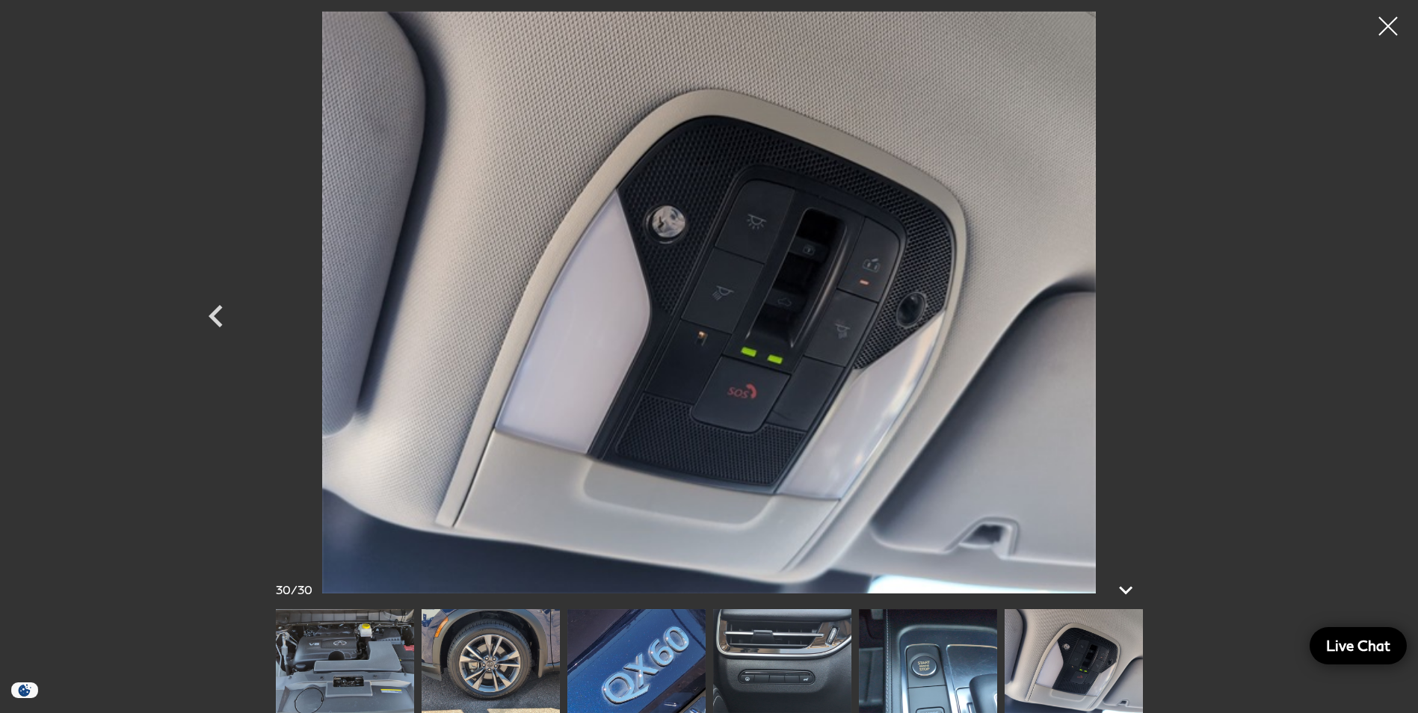
scroll to position [449, 0]
click at [1387, 30] on div at bounding box center [1389, 27] width 40 height 40
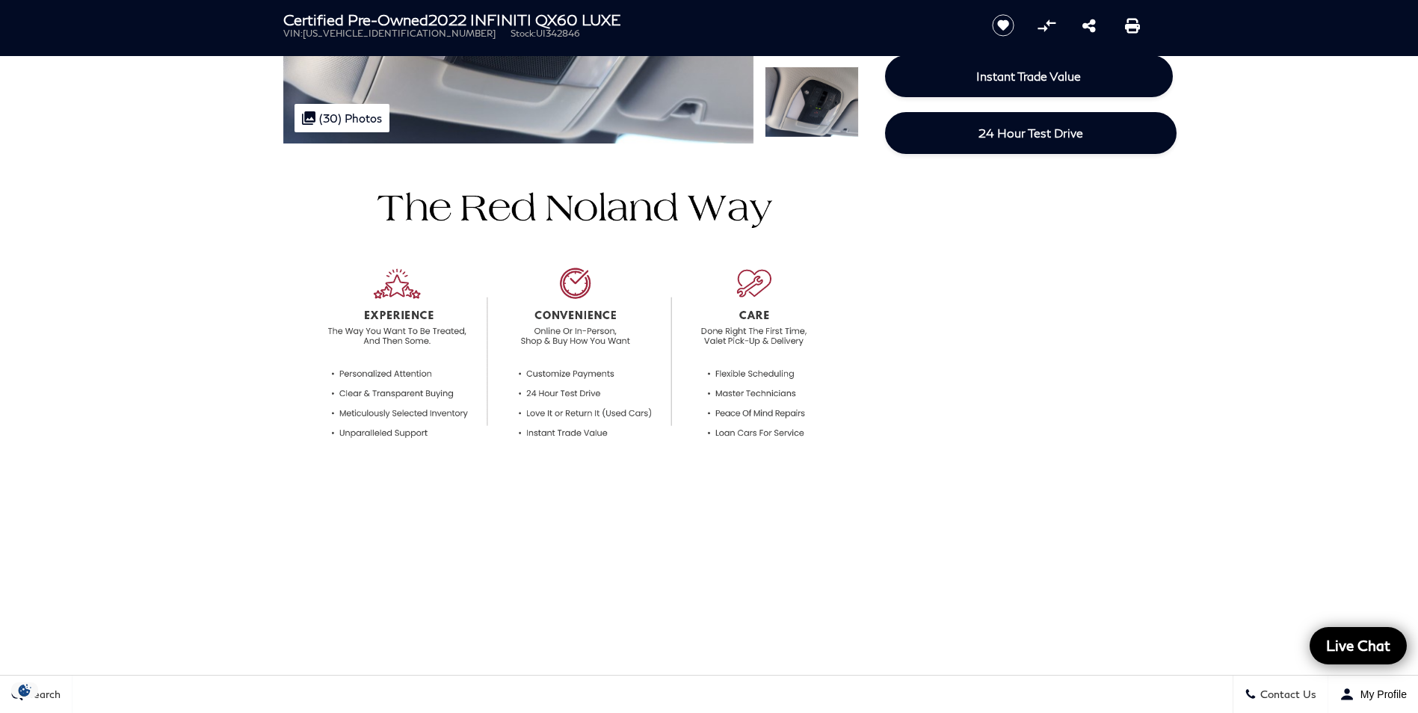
scroll to position [0, 0]
